Goal: Information Seeking & Learning: Learn about a topic

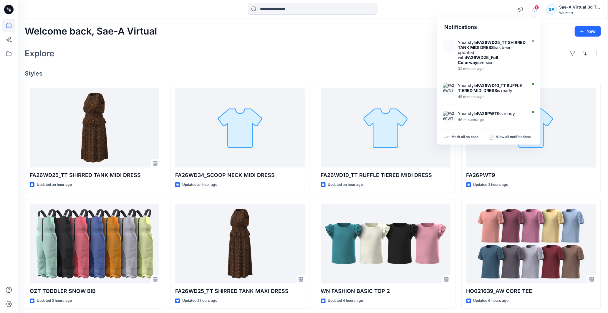
click at [536, 8] on span "1" at bounding box center [537, 7] width 5 height 5
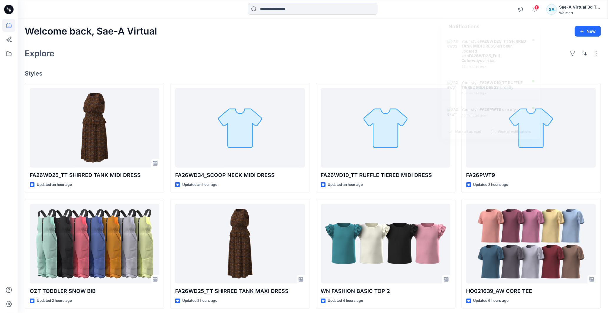
click at [537, 7] on span "1" at bounding box center [537, 7] width 5 height 5
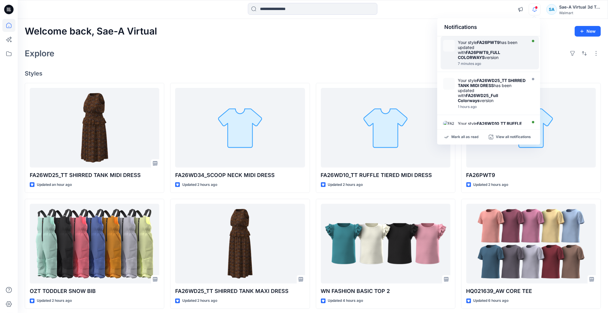
click at [500, 53] on strong "FA26PWT9_FULL COLORWAYS" at bounding box center [479, 55] width 42 height 10
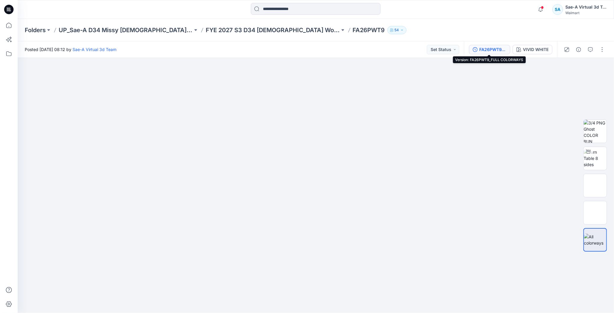
click at [491, 48] on div "FA26PWT9_FULL COLORWAYS" at bounding box center [492, 49] width 27 height 6
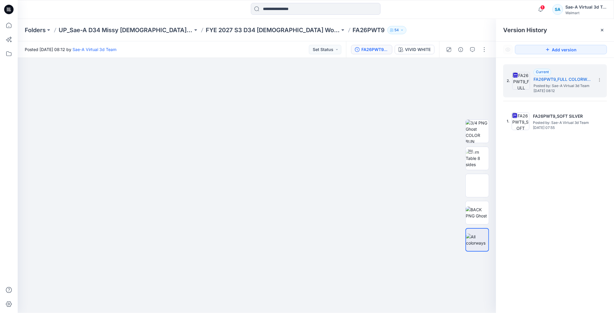
drag, startPoint x: 586, startPoint y: 207, endPoint x: 580, endPoint y: 205, distance: 6.1
click at [586, 207] on div "2. Current FA26PWT9_FULL COLORWAYS Posted by: Sae-A Virtual 3d Team [DATE] 08:1…" at bounding box center [555, 189] width 118 height 263
click at [540, 7] on div "2" at bounding box center [538, 6] width 9 height 5
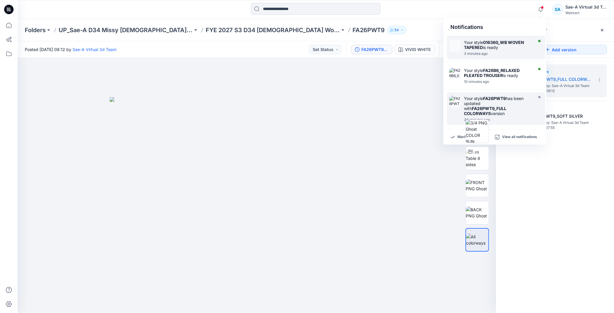
click at [497, 52] on div "3 minutes ago" at bounding box center [498, 54] width 68 height 4
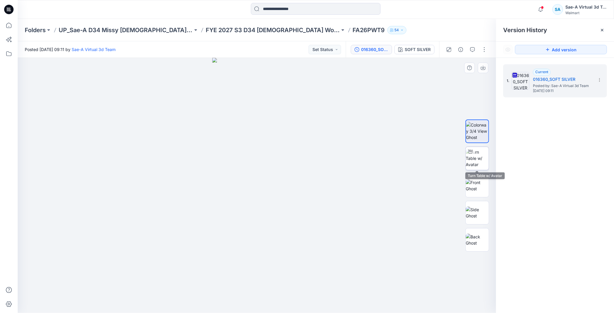
click at [481, 160] on img at bounding box center [476, 158] width 23 height 19
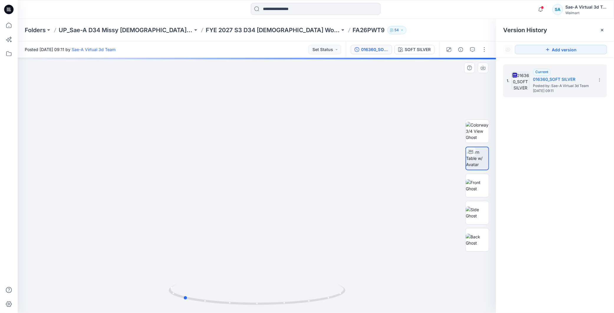
drag, startPoint x: 316, startPoint y: 302, endPoint x: 419, endPoint y: 285, distance: 104.2
click at [419, 285] on div at bounding box center [257, 185] width 478 height 255
drag, startPoint x: 335, startPoint y: 299, endPoint x: 297, endPoint y: 307, distance: 39.0
click at [297, 307] on div at bounding box center [257, 185] width 478 height 255
